Goal: Transaction & Acquisition: Purchase product/service

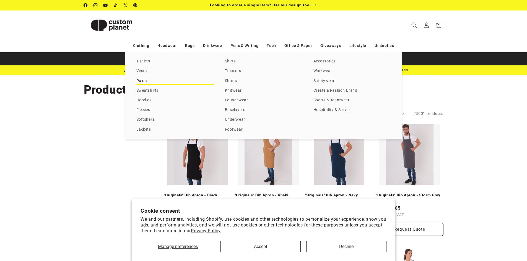
click at [141, 81] on link "Polos" at bounding box center [174, 80] width 77 height 7
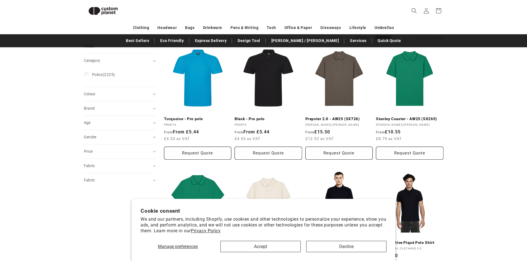
scroll to position [103, 0]
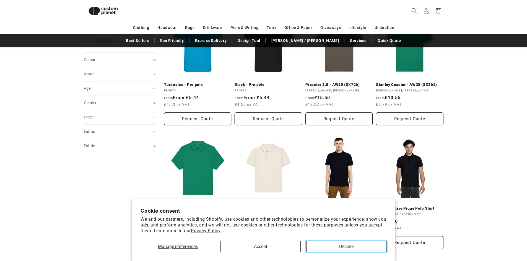
click at [321, 247] on button "Decline" at bounding box center [346, 246] width 80 height 11
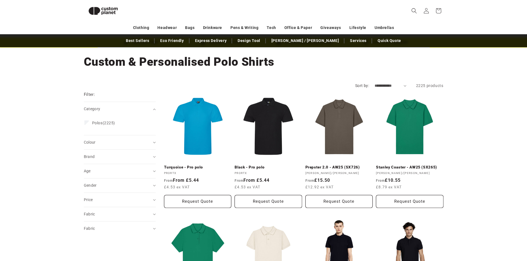
scroll to position [20, 0]
click at [146, 186] on div "Gender (0)" at bounding box center [117, 186] width 67 height 6
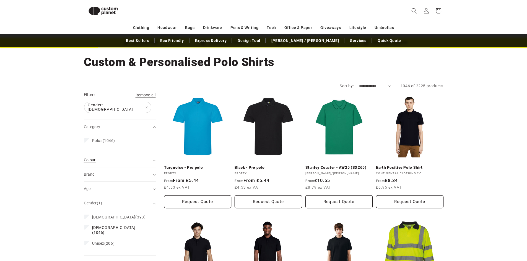
click at [152, 158] on summary "Colour (0)" at bounding box center [120, 160] width 72 height 14
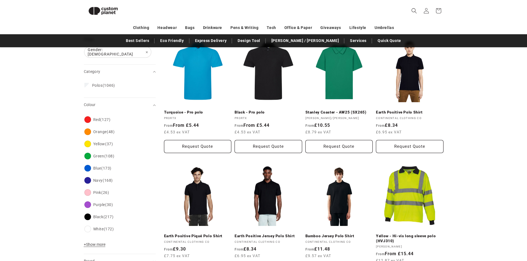
scroll to position [103, 0]
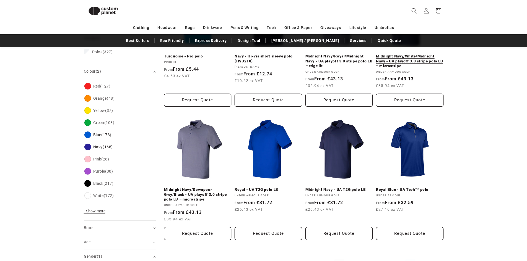
scroll to position [131, 0]
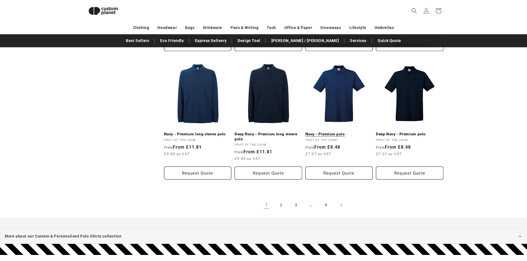
scroll to position [573, 0]
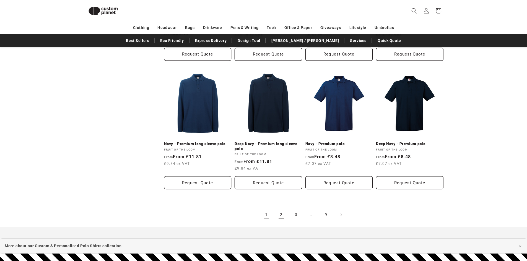
click at [281, 209] on link "2" at bounding box center [281, 215] width 12 height 12
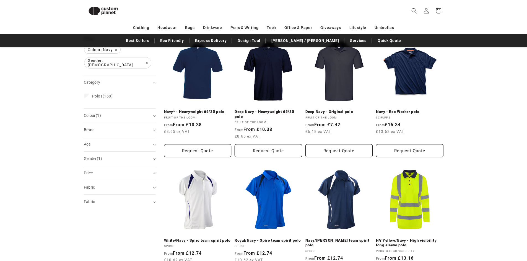
scroll to position [76, 0]
click at [133, 128] on div "Brand (0)" at bounding box center [117, 130] width 67 height 6
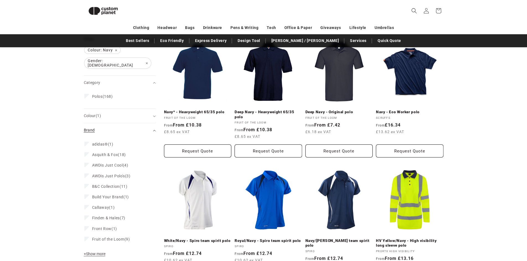
click at [155, 126] on summary "Brand (0)" at bounding box center [120, 130] width 72 height 14
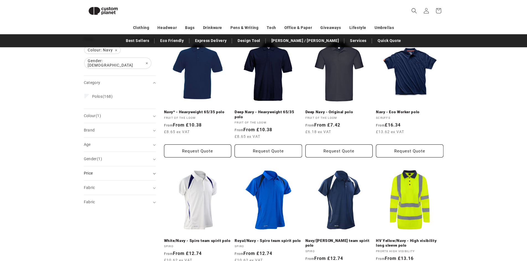
click at [140, 173] on div "Price" at bounding box center [117, 174] width 67 height 6
click at [105, 202] on input "From" at bounding box center [103, 204] width 31 height 12
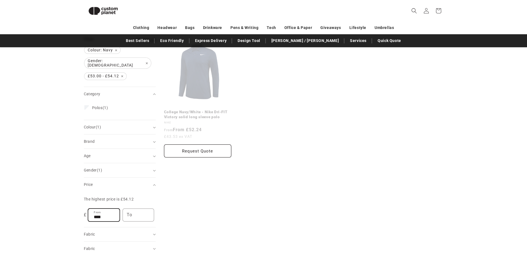
type input "****"
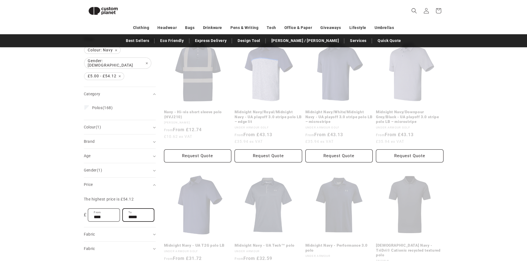
type input "*****"
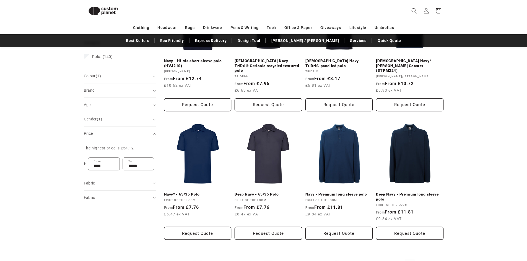
scroll to position [131, 0]
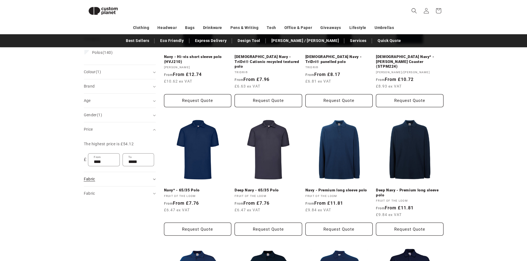
click at [153, 179] on icon "Fabric (0 selected)" at bounding box center [154, 180] width 3 height 2
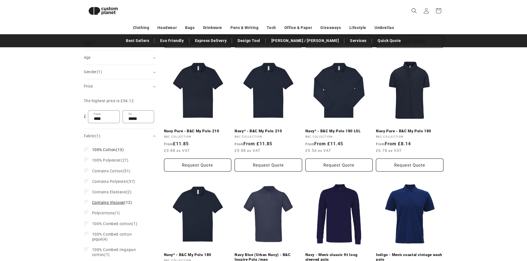
scroll to position [170, 0]
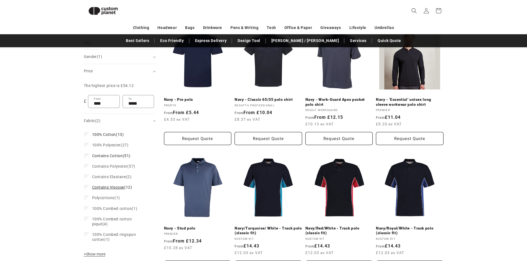
scroll to position [225, 0]
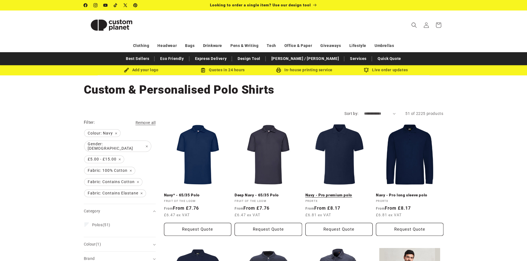
click at [323, 195] on link "Navy - Pro premium polo" at bounding box center [338, 195] width 67 height 5
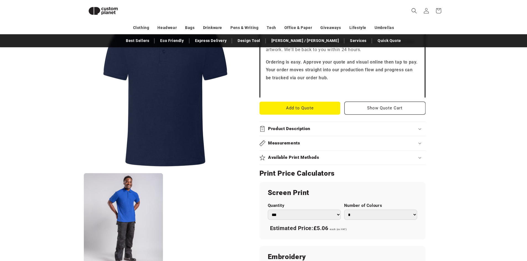
scroll to position [186, 0]
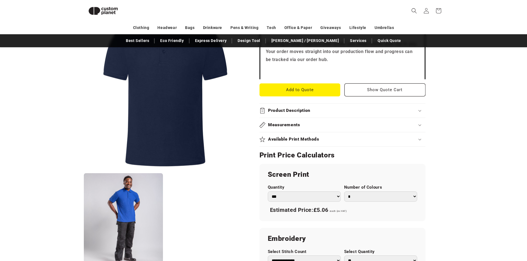
click at [418, 110] on div "Product Description" at bounding box center [342, 111] width 166 height 6
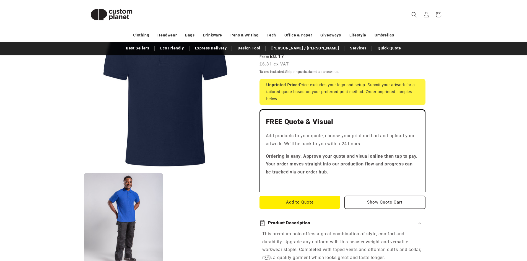
scroll to position [0, 0]
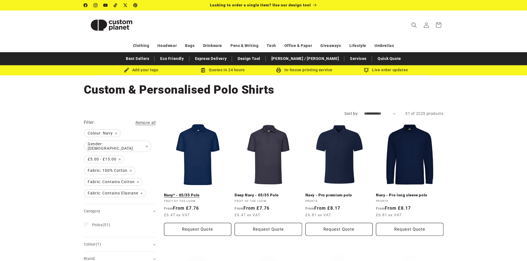
click at [204, 193] on link "Navy* - 65/35 Polo" at bounding box center [197, 195] width 67 height 5
